Goal: Transaction & Acquisition: Purchase product/service

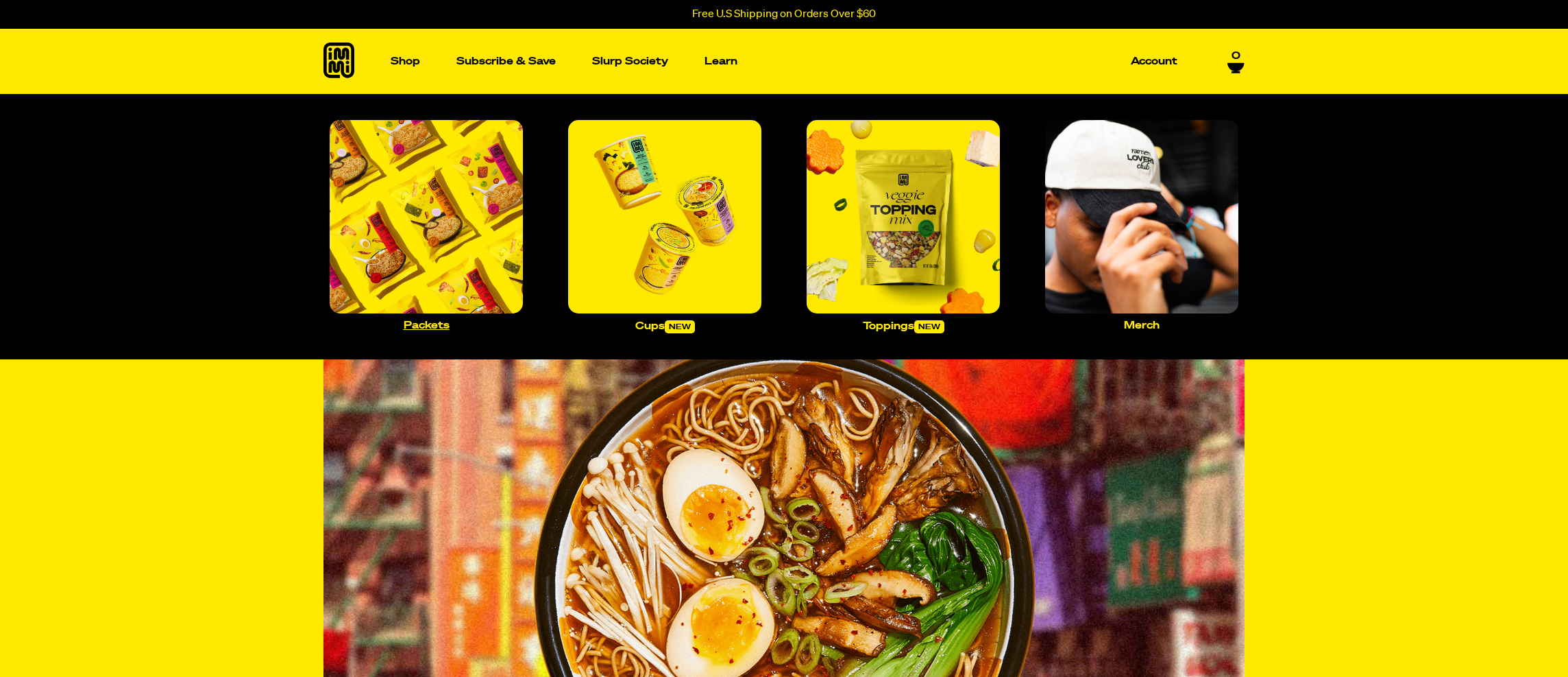
click at [429, 197] on img "Main navigation" at bounding box center [426, 217] width 193 height 193
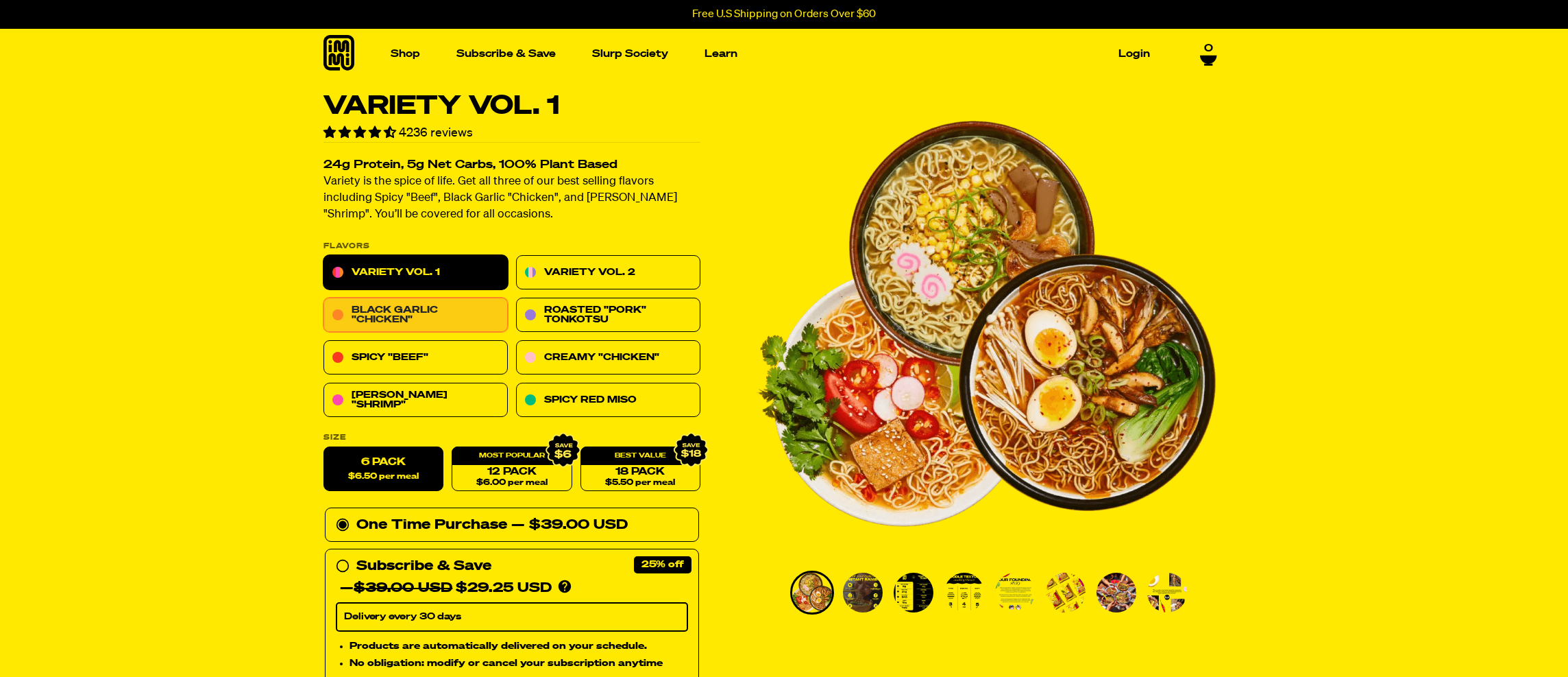
click at [439, 309] on link "Black Garlic "Chicken"" at bounding box center [415, 315] width 184 height 34
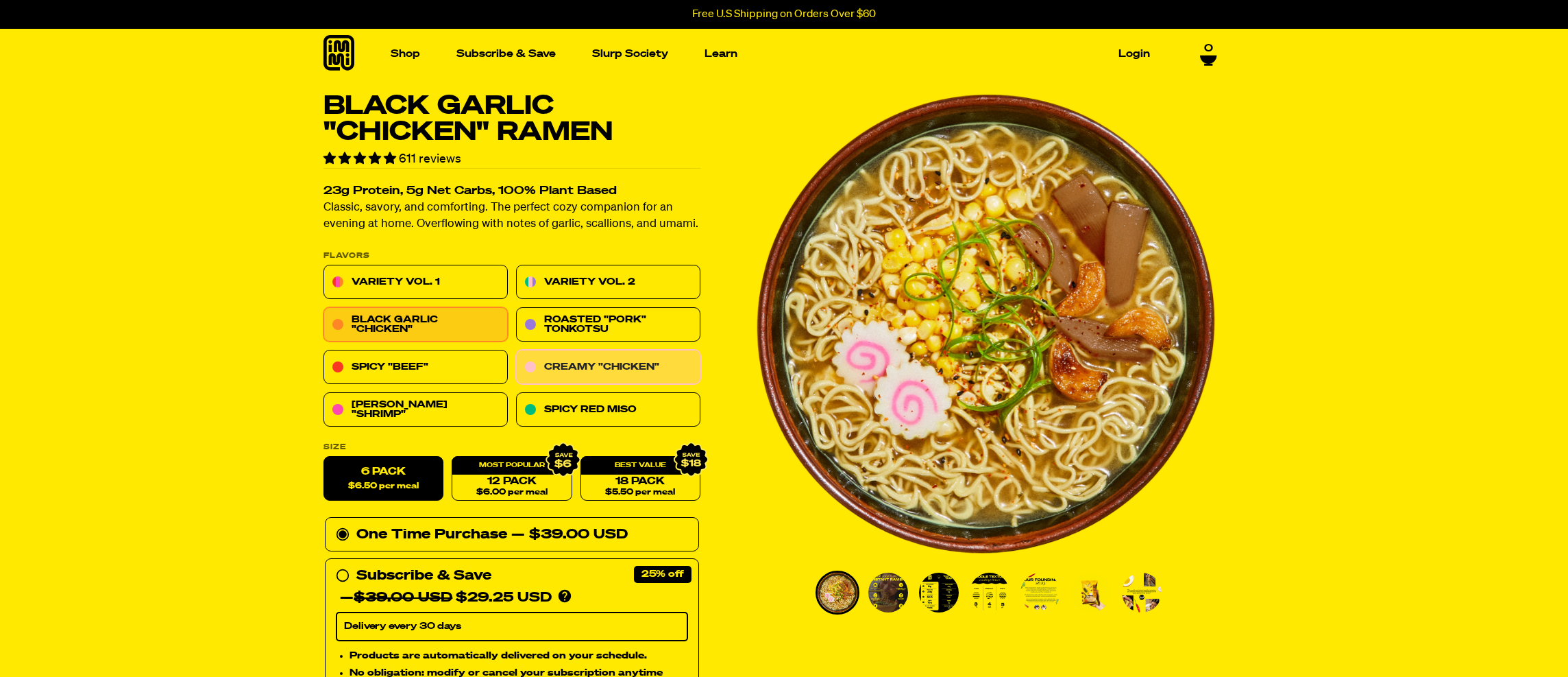
click at [573, 366] on link "Creamy "Chicken"" at bounding box center [608, 367] width 184 height 34
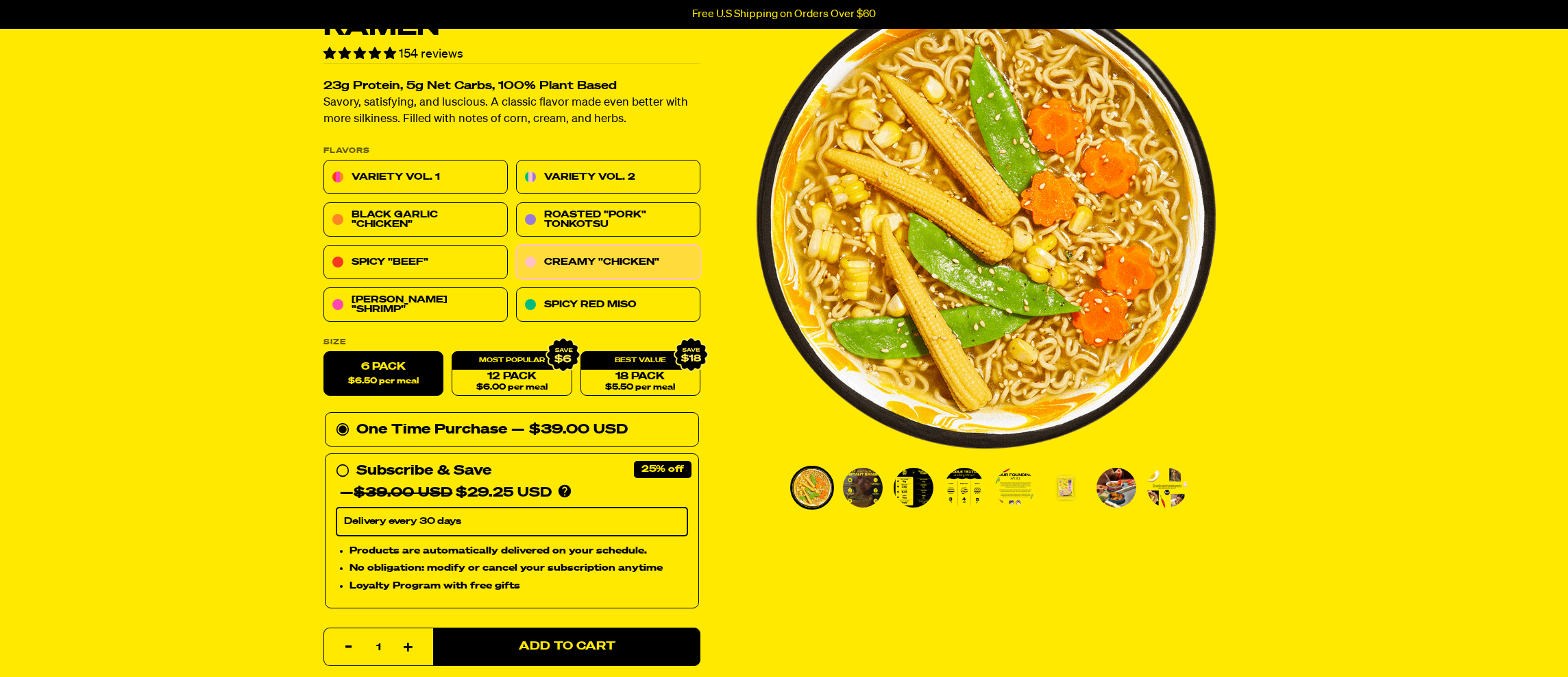
scroll to position [180, 0]
